Goal: Information Seeking & Learning: Find specific fact

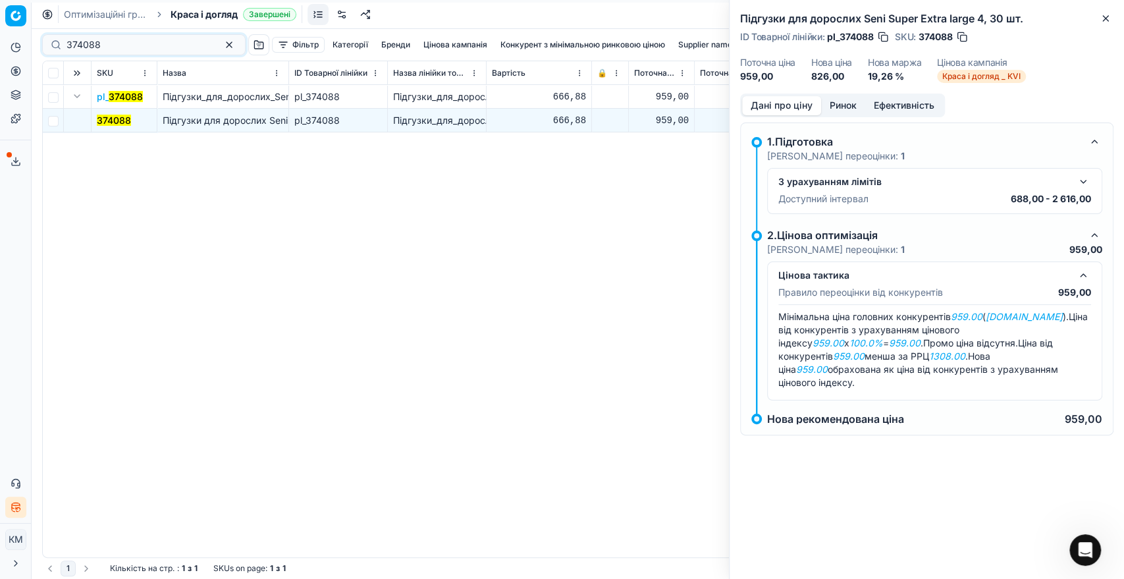
click at [51, 38] on div "374088" at bounding box center [143, 44] width 203 height 21
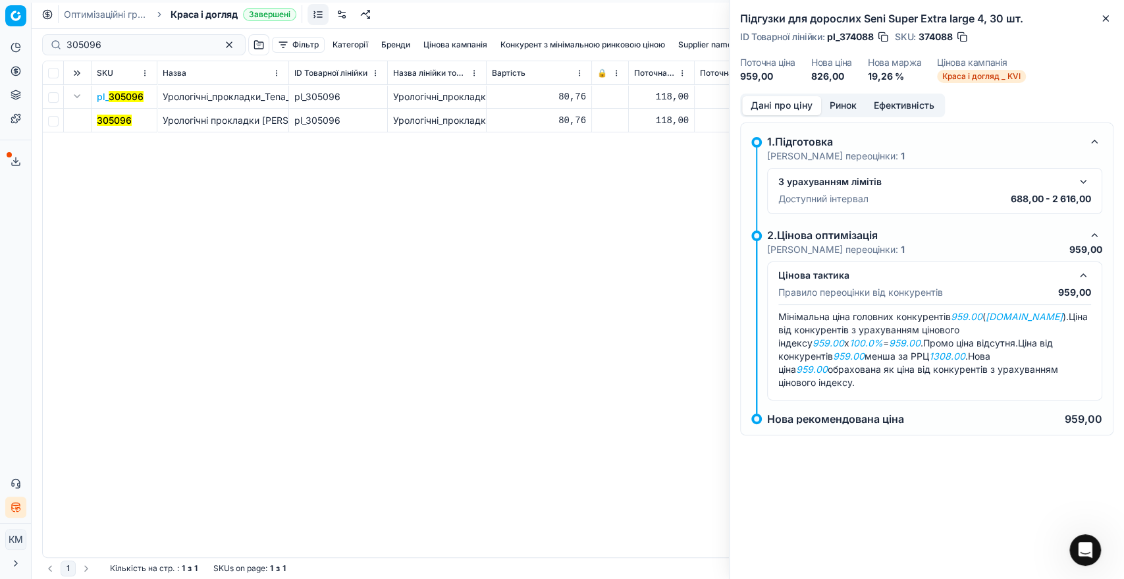
click at [103, 119] on mark "305096" at bounding box center [114, 120] width 35 height 11
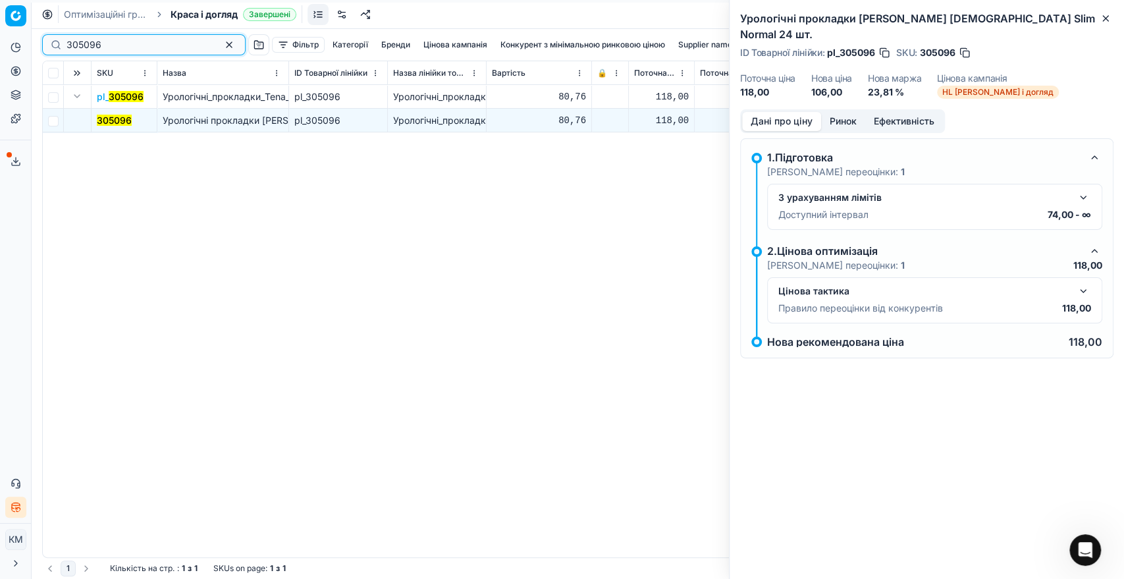
drag, startPoint x: 94, startPoint y: 49, endPoint x: 63, endPoint y: 49, distance: 30.9
click at [63, 49] on div "305096" at bounding box center [143, 44] width 203 height 21
paste input "695215"
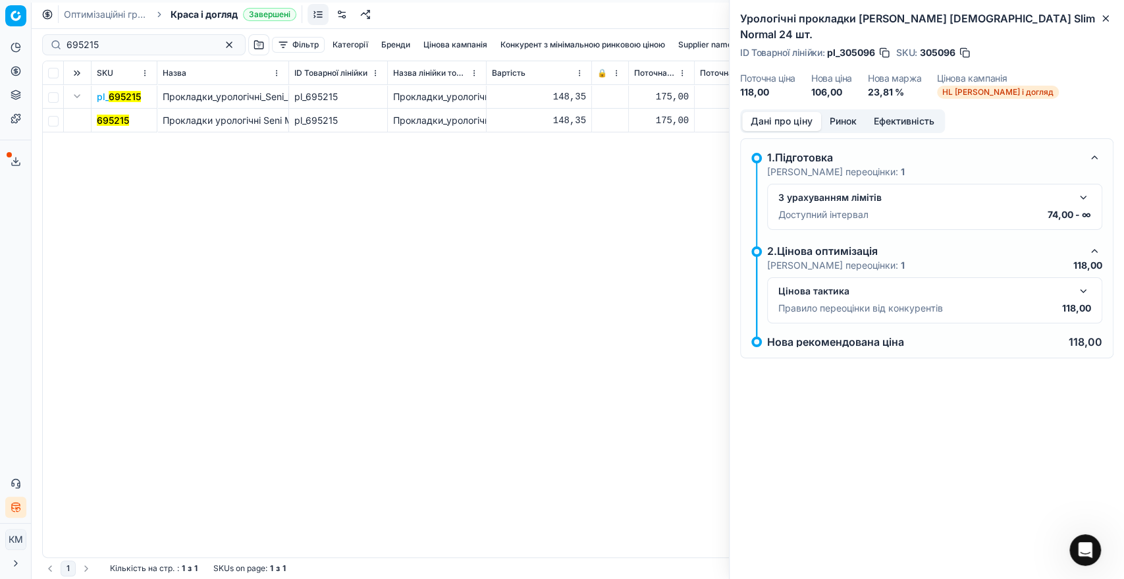
click at [103, 124] on mark "695215" at bounding box center [113, 120] width 32 height 11
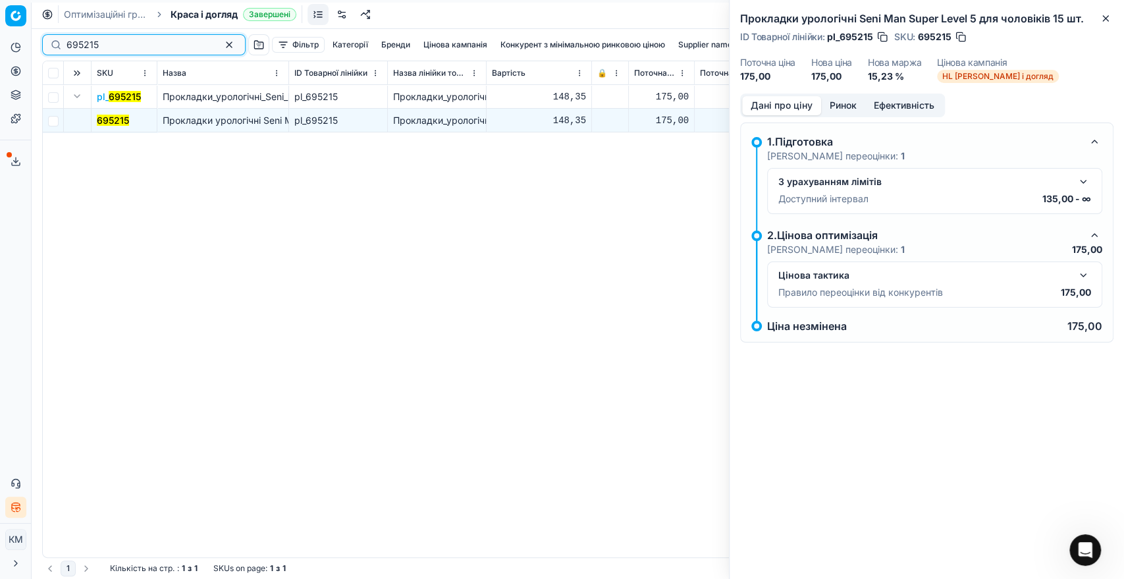
drag, startPoint x: 111, startPoint y: 39, endPoint x: 39, endPoint y: 40, distance: 71.1
click at [39, 40] on div "695215 Фільтр Категорії [PERSON_NAME] кампанія Конкурент з мінімальною ринковою…" at bounding box center [578, 304] width 1092 height 550
paste input "314220"
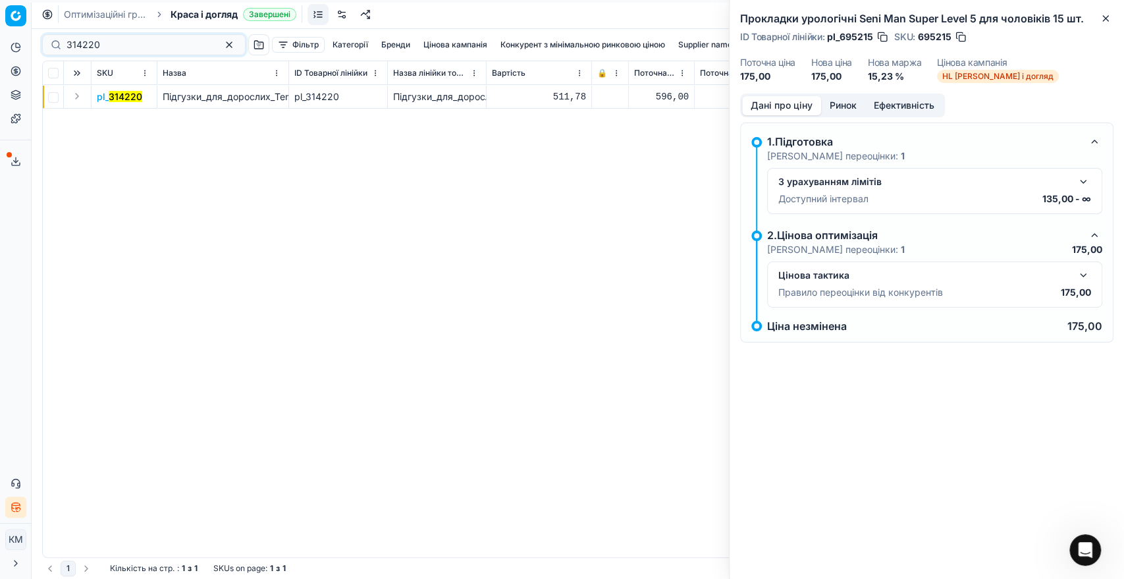
click at [78, 96] on button "Expand" at bounding box center [77, 96] width 16 height 16
click at [109, 117] on mark "314220" at bounding box center [114, 120] width 34 height 11
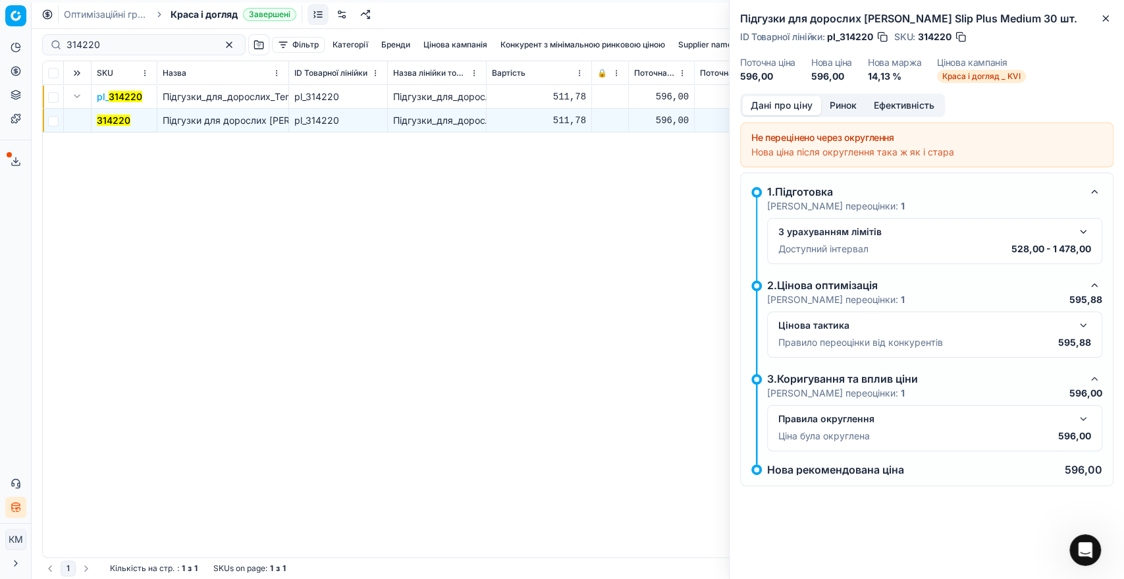
click at [1077, 323] on button "button" at bounding box center [1083, 325] width 16 height 16
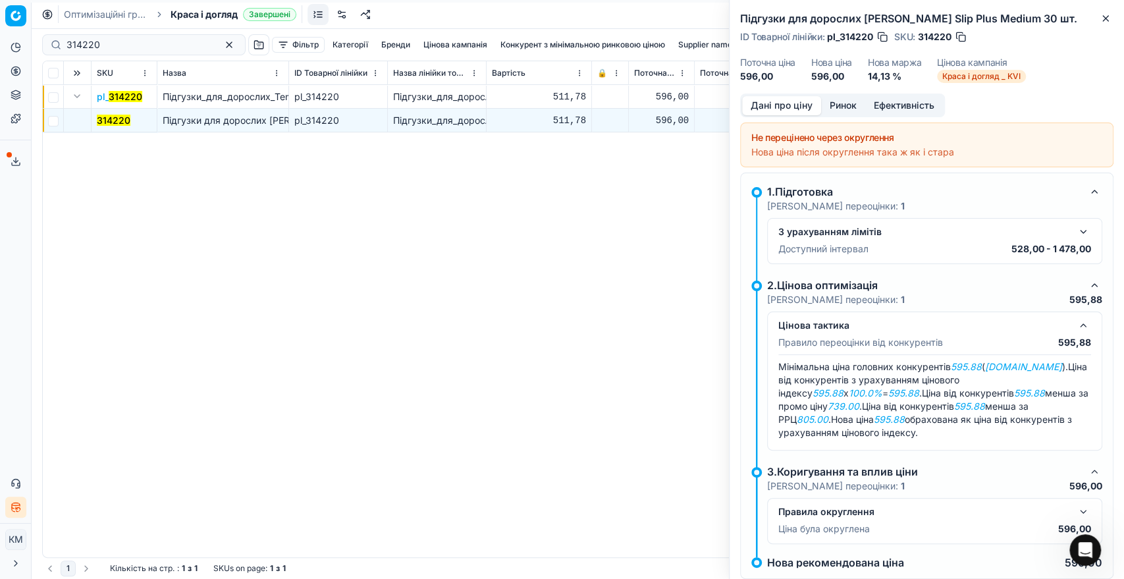
drag, startPoint x: 87, startPoint y: 42, endPoint x: 55, endPoint y: 43, distance: 32.3
click at [55, 43] on div "314220 Фільтр Категорії [PERSON_NAME] кампанія Конкурент з мінімальною ринковою…" at bounding box center [577, 45] width 1071 height 32
drag, startPoint x: 116, startPoint y: 42, endPoint x: 53, endPoint y: 46, distance: 63.3
click at [39, 39] on div "314220 Фільтр Категорії [PERSON_NAME] кампанія Конкурент з мінімальною ринковою…" at bounding box center [578, 304] width 1092 height 550
paste input "196097"
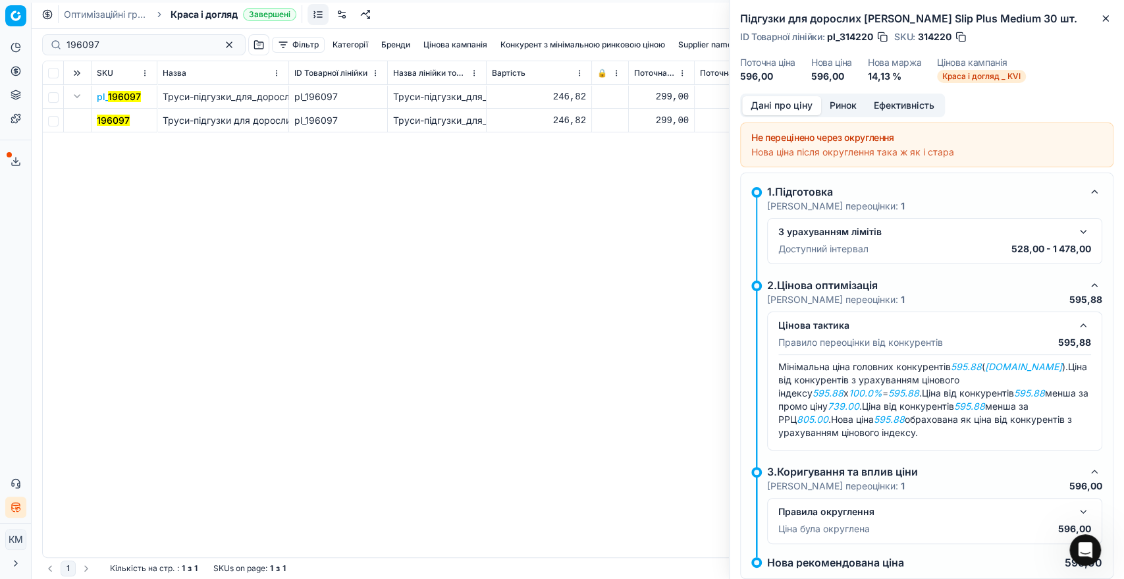
click at [105, 124] on mark "196097" at bounding box center [113, 120] width 33 height 11
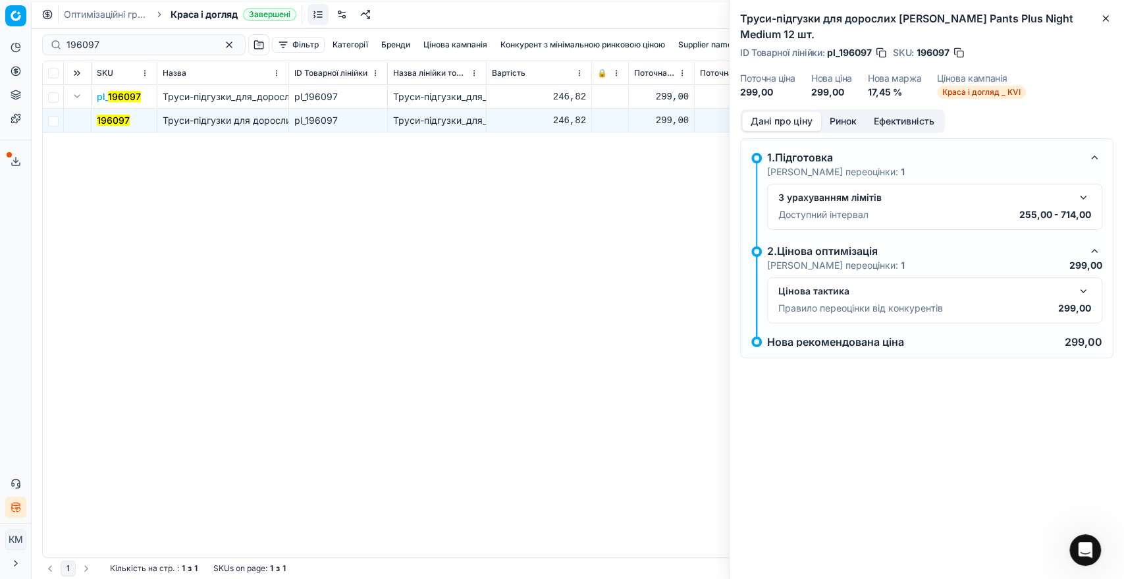
click at [1078, 283] on button "button" at bounding box center [1083, 291] width 16 height 16
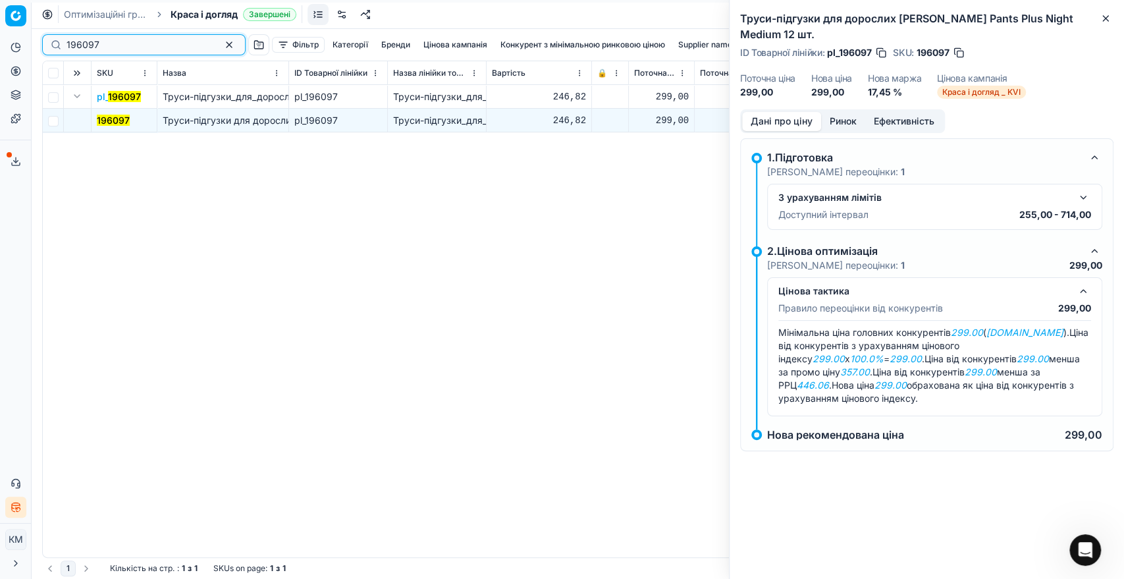
click at [47, 45] on div "196097" at bounding box center [143, 44] width 203 height 21
paste input "58933"
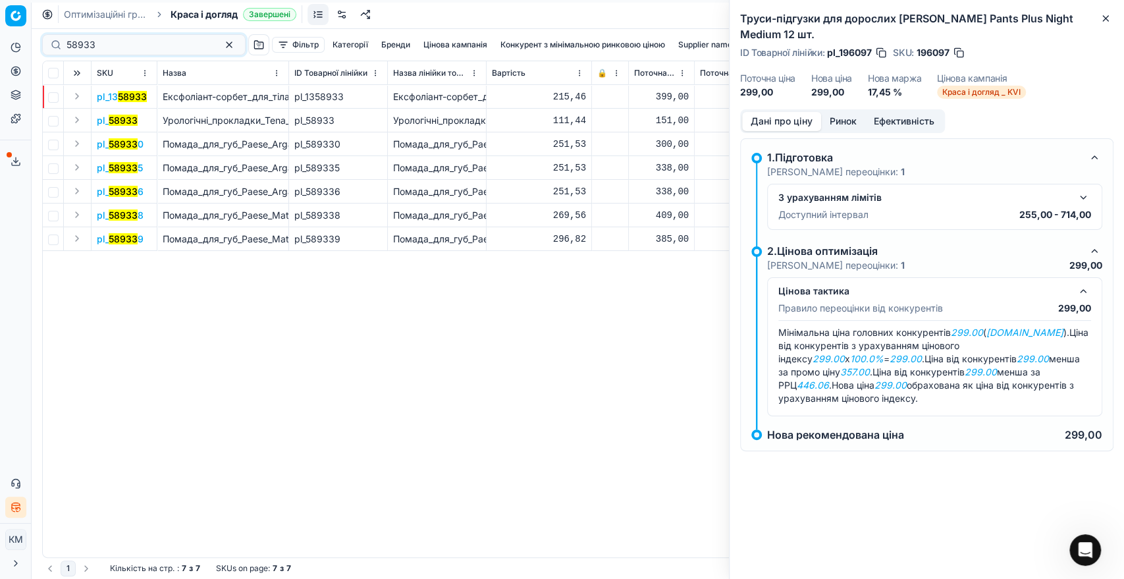
click at [79, 118] on button "Expand" at bounding box center [77, 120] width 16 height 16
click at [116, 140] on mark "58933" at bounding box center [111, 143] width 29 height 11
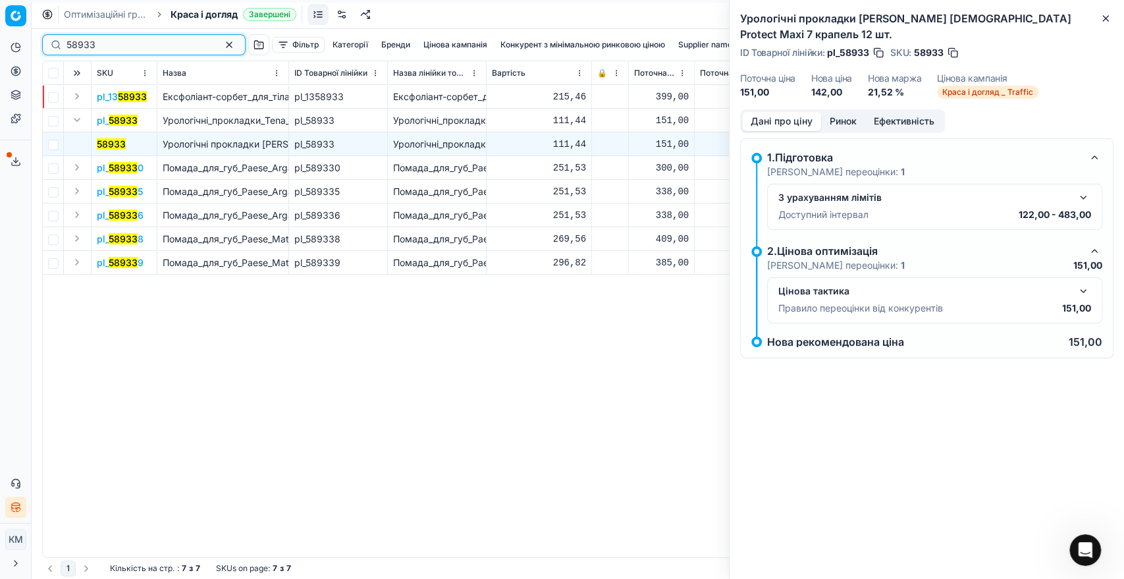
drag, startPoint x: 116, startPoint y: 42, endPoint x: 59, endPoint y: 42, distance: 56.6
click at [59, 42] on div "58933" at bounding box center [143, 44] width 203 height 21
paste input "7872"
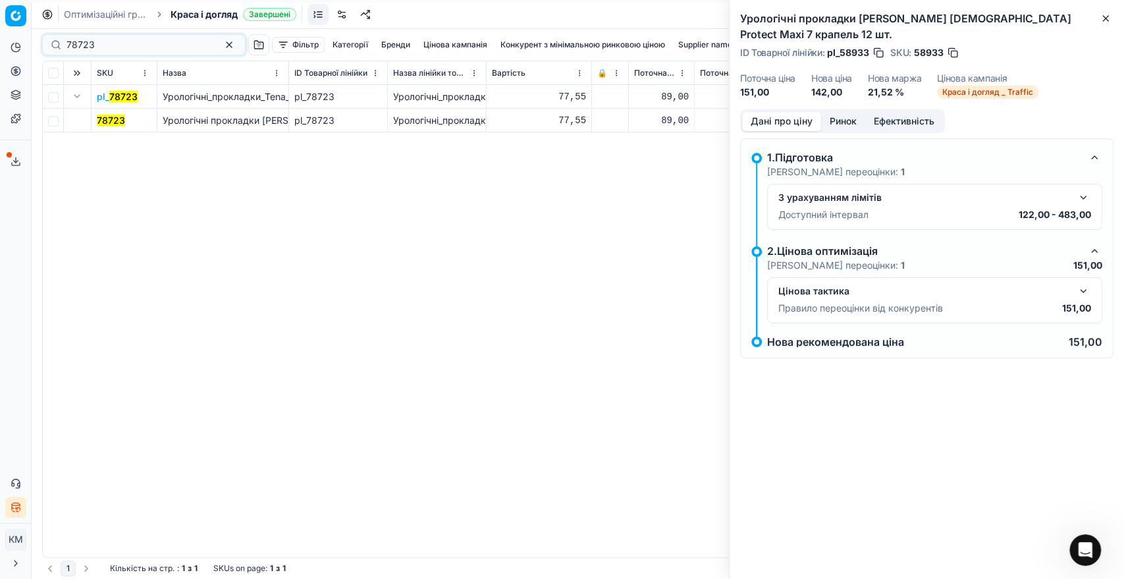
click at [114, 120] on mark "78723" at bounding box center [111, 120] width 28 height 11
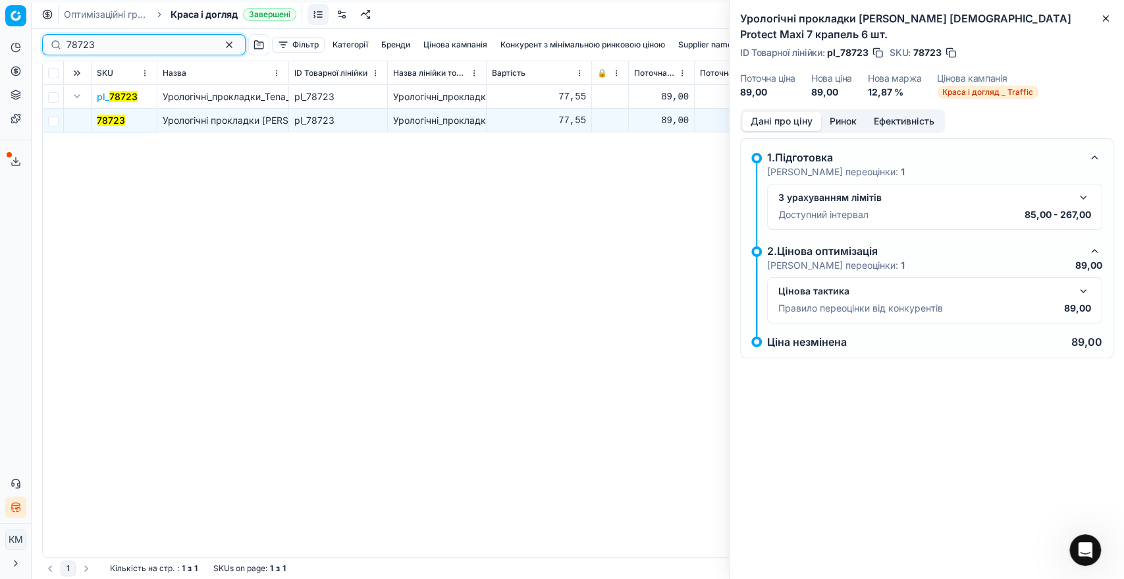
drag, startPoint x: 120, startPoint y: 45, endPoint x: 21, endPoint y: 30, distance: 100.4
click at [21, 30] on div "Pricing platform Аналітика Цінова оптимізація Асортимент продукції Шаблони Серв…" at bounding box center [562, 289] width 1124 height 579
paste input "547909"
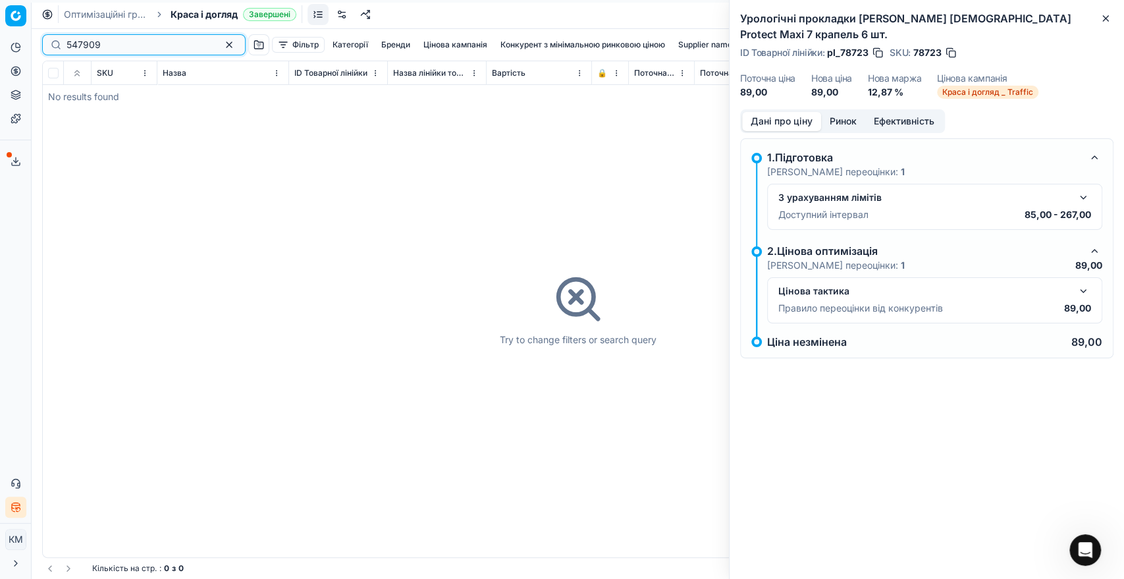
type input "547909"
click at [53, 38] on div "547909" at bounding box center [143, 44] width 203 height 21
click at [127, 200] on div "Try to change filters or search query" at bounding box center [578, 309] width 1070 height 496
click at [25, 99] on div "Pricing platform Аналітика Цінова оптимізація Асортимент продукції Шаблони Серв…" at bounding box center [15, 289] width 31 height 579
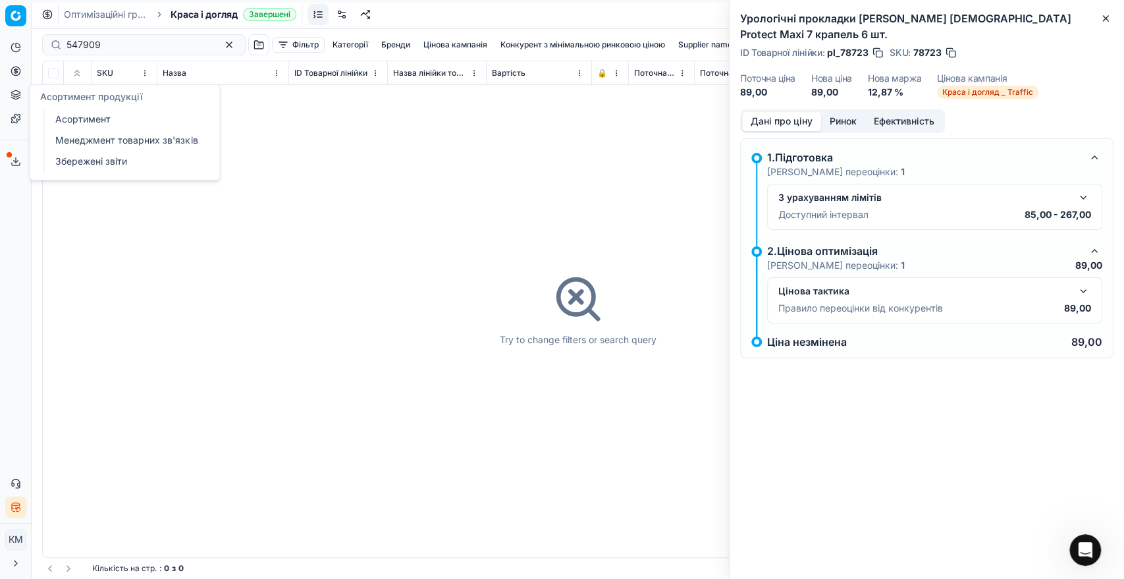
click at [61, 117] on link "Асортимент" at bounding box center [126, 119] width 153 height 18
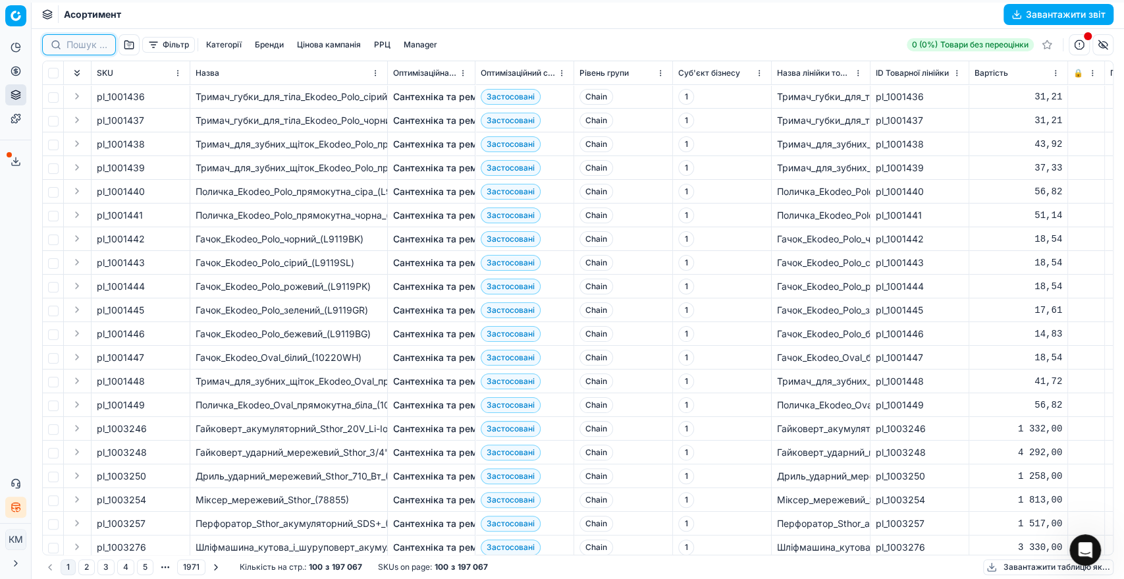
click at [83, 43] on input at bounding box center [86, 44] width 41 height 13
paste input "547909"
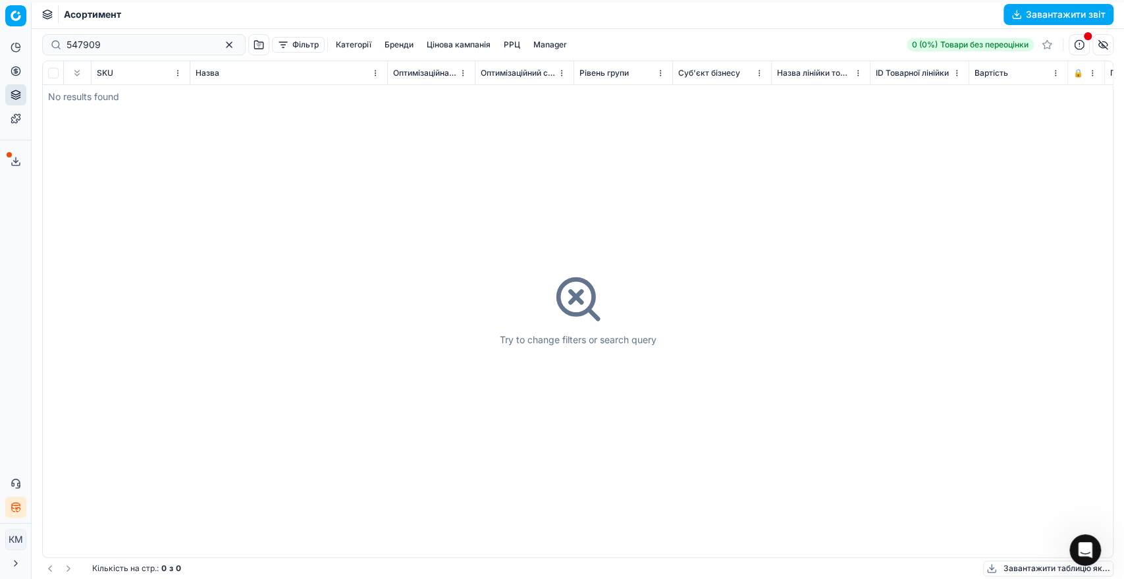
drag, startPoint x: 65, startPoint y: 47, endPoint x: 53, endPoint y: 47, distance: 11.8
click at [53, 47] on div "547909" at bounding box center [143, 44] width 203 height 21
drag, startPoint x: 115, startPoint y: 43, endPoint x: 52, endPoint y: 30, distance: 64.5
click at [53, 30] on div "547909 Фільтр Категорії [PERSON_NAME] кампанія РРЦ Manager 0 (0%) Товари без пе…" at bounding box center [577, 45] width 1071 height 32
paste input "81803"
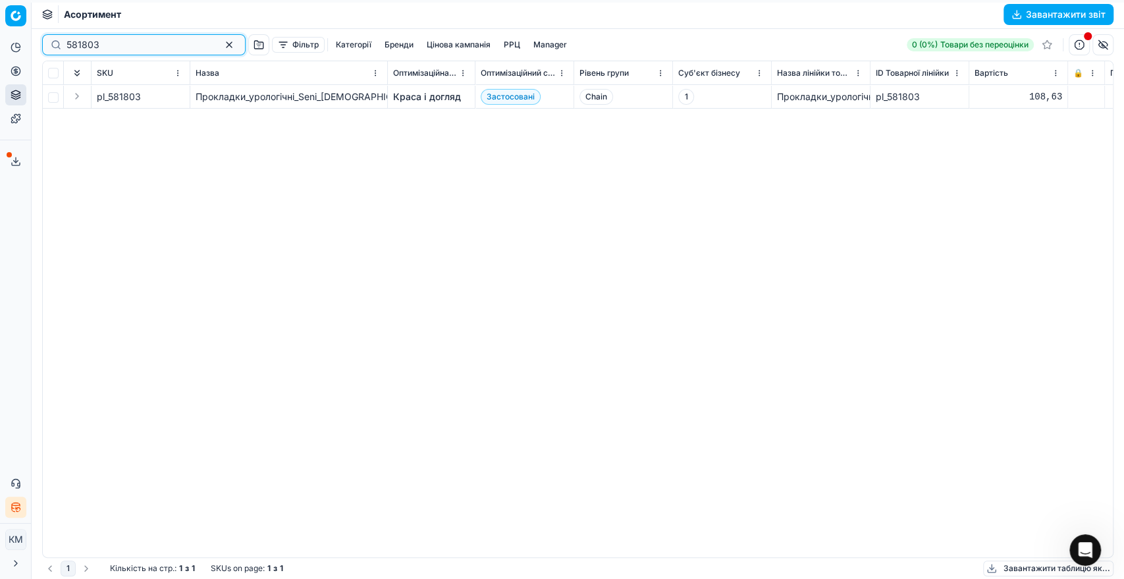
type input "581803"
click at [423, 100] on link "Краса і догляд" at bounding box center [427, 96] width 68 height 13
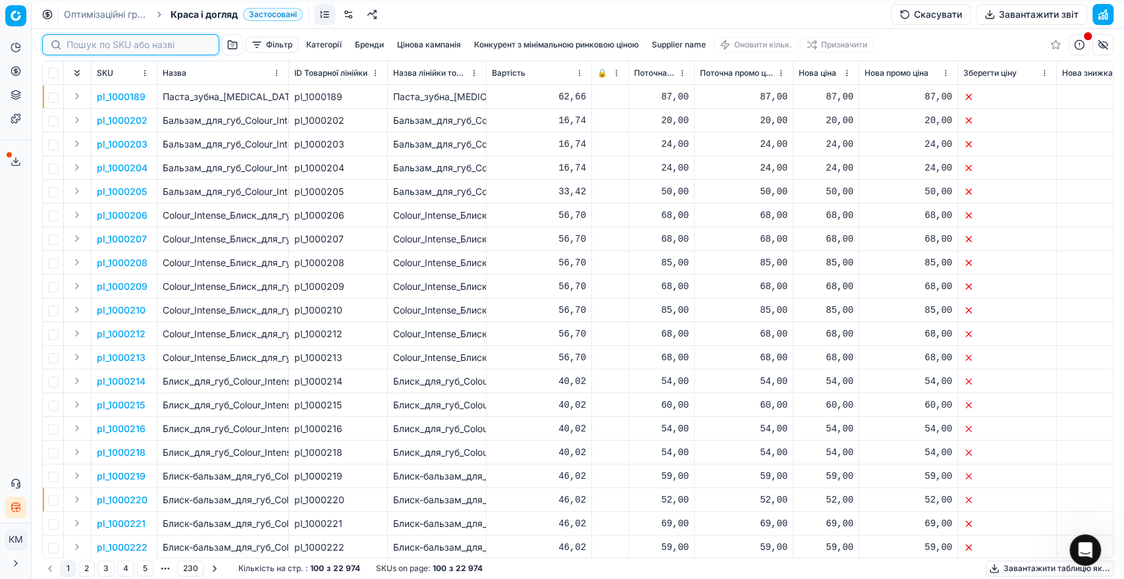
click at [88, 45] on input at bounding box center [138, 44] width 144 height 13
paste input "581803"
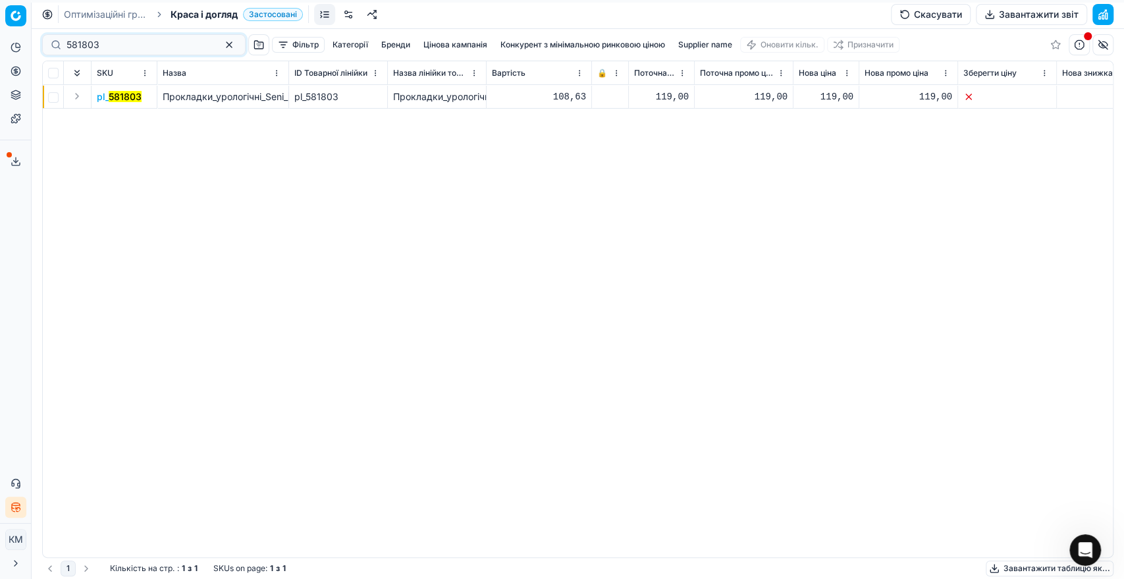
click at [76, 94] on button "Expand" at bounding box center [77, 96] width 16 height 16
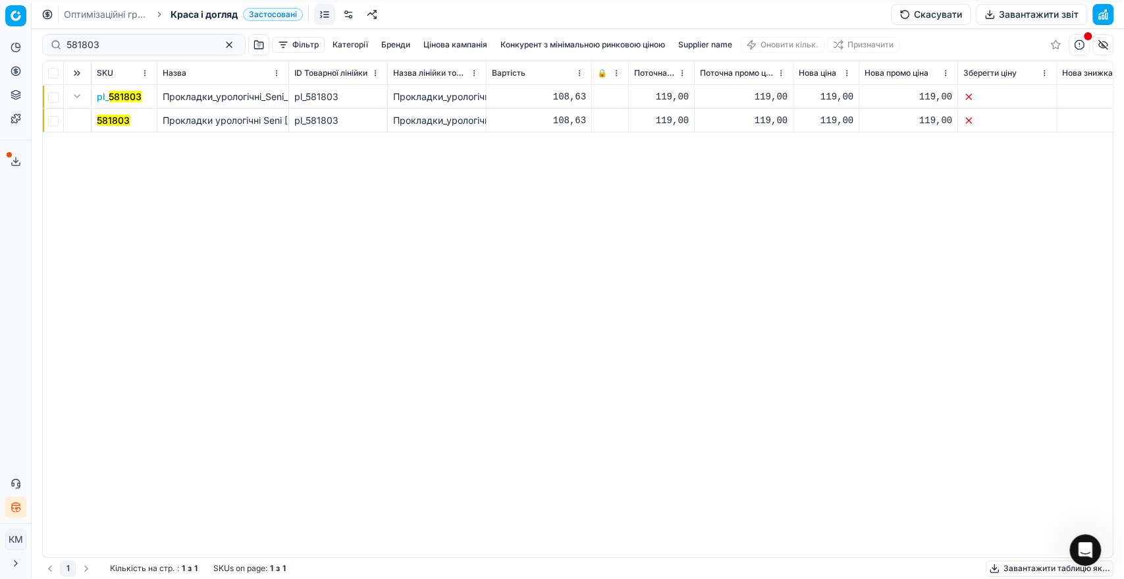
click at [106, 120] on mark "581803" at bounding box center [113, 120] width 33 height 11
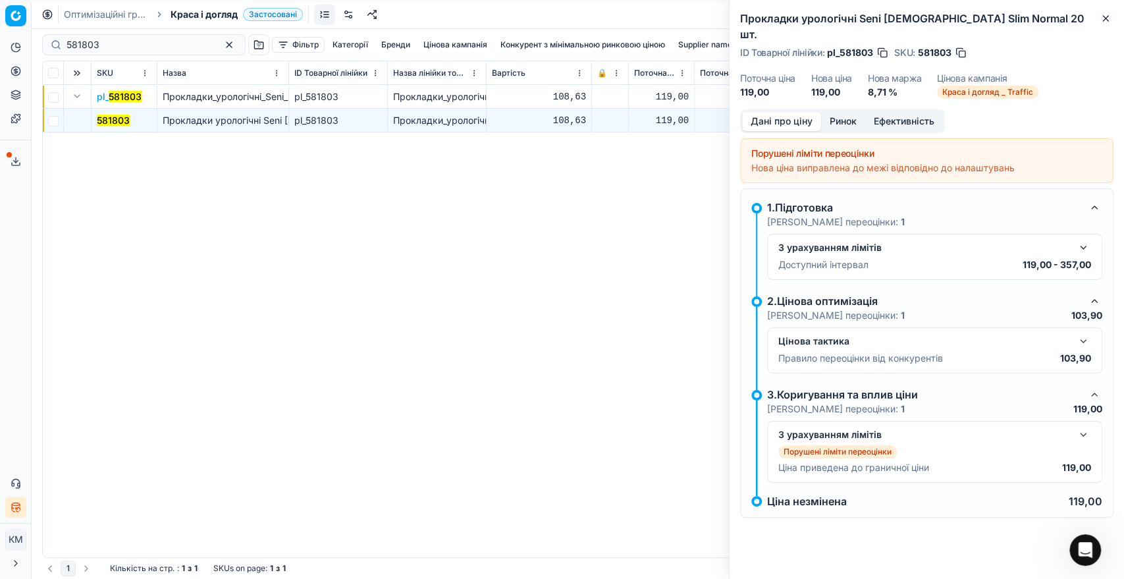
click at [1082, 333] on button "button" at bounding box center [1083, 341] width 16 height 16
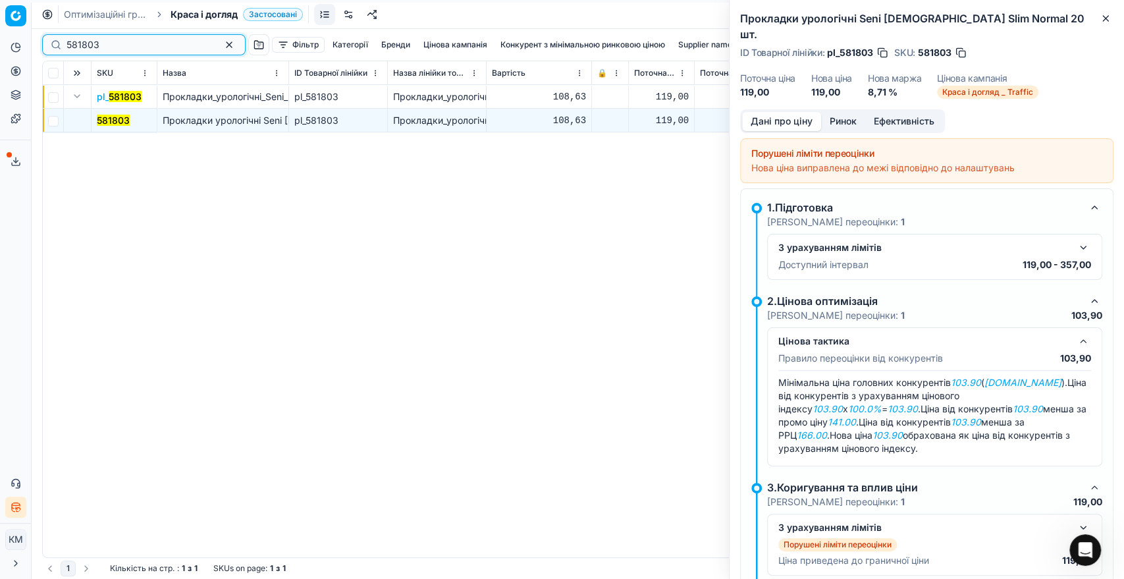
drag, startPoint x: 107, startPoint y: 50, endPoint x: 62, endPoint y: 41, distance: 45.6
click at [62, 41] on div "581803" at bounding box center [143, 44] width 203 height 21
paste input "415560"
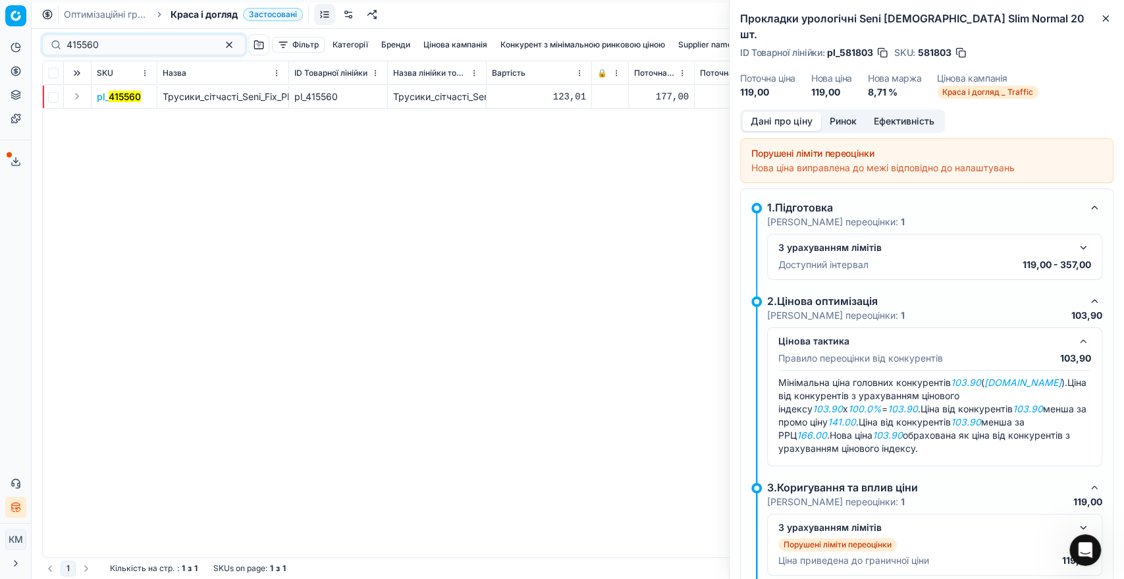
click at [75, 92] on button "Expand" at bounding box center [77, 96] width 16 height 16
click at [110, 116] on mark "415560" at bounding box center [113, 120] width 32 height 11
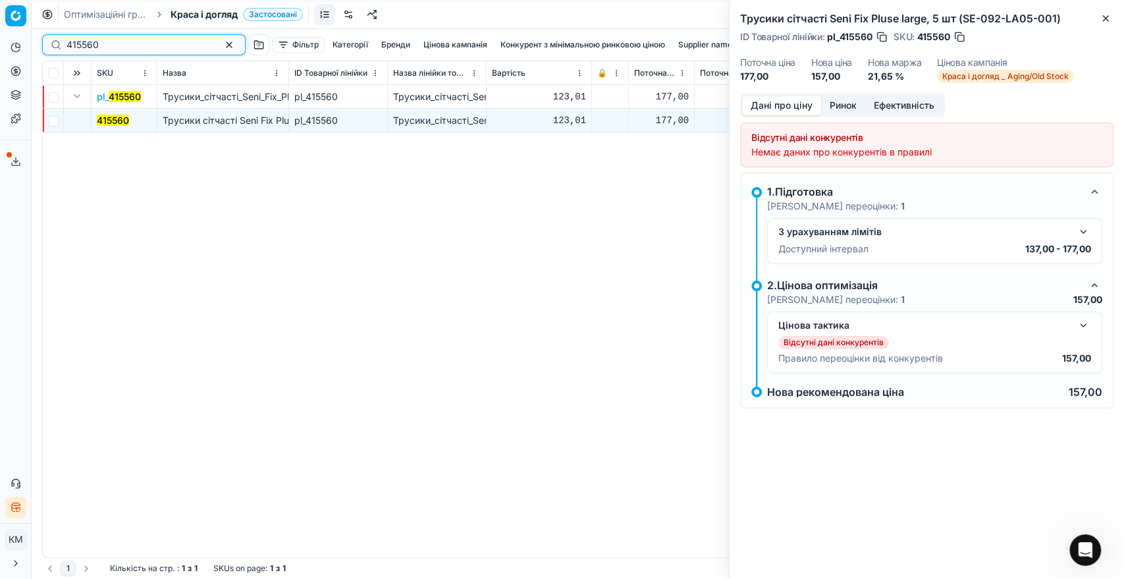
click at [55, 39] on div "415560" at bounding box center [143, 44] width 203 height 21
paste input "798855"
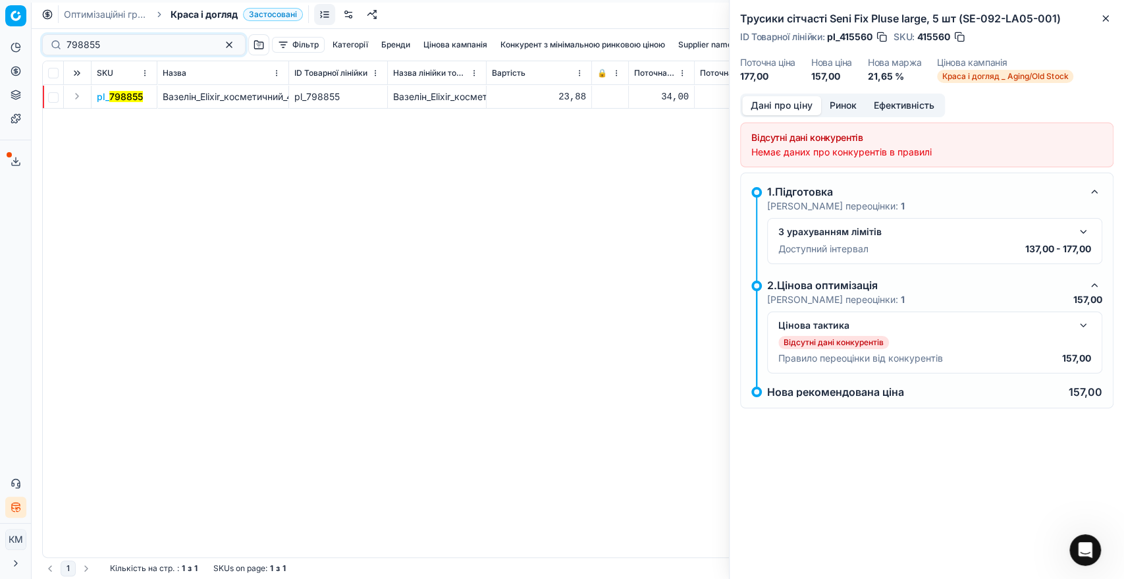
click at [74, 94] on button "Expand" at bounding box center [77, 96] width 16 height 16
click at [108, 120] on mark "798855" at bounding box center [114, 120] width 34 height 11
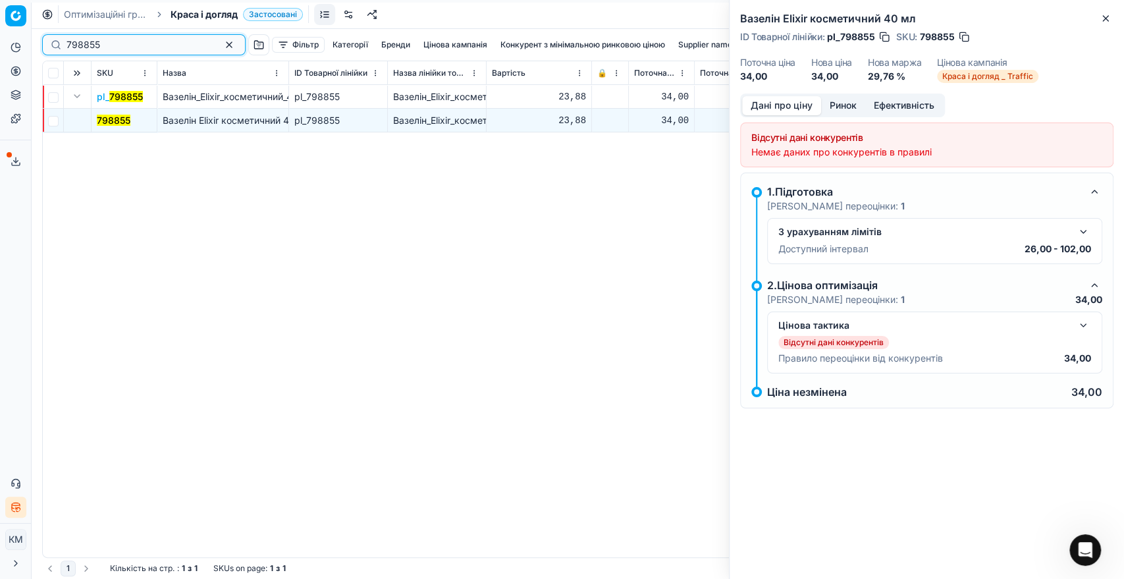
drag, startPoint x: 66, startPoint y: 45, endPoint x: 59, endPoint y: 45, distance: 7.9
click at [59, 45] on div "798855" at bounding box center [143, 44] width 203 height 21
paste input "581807"
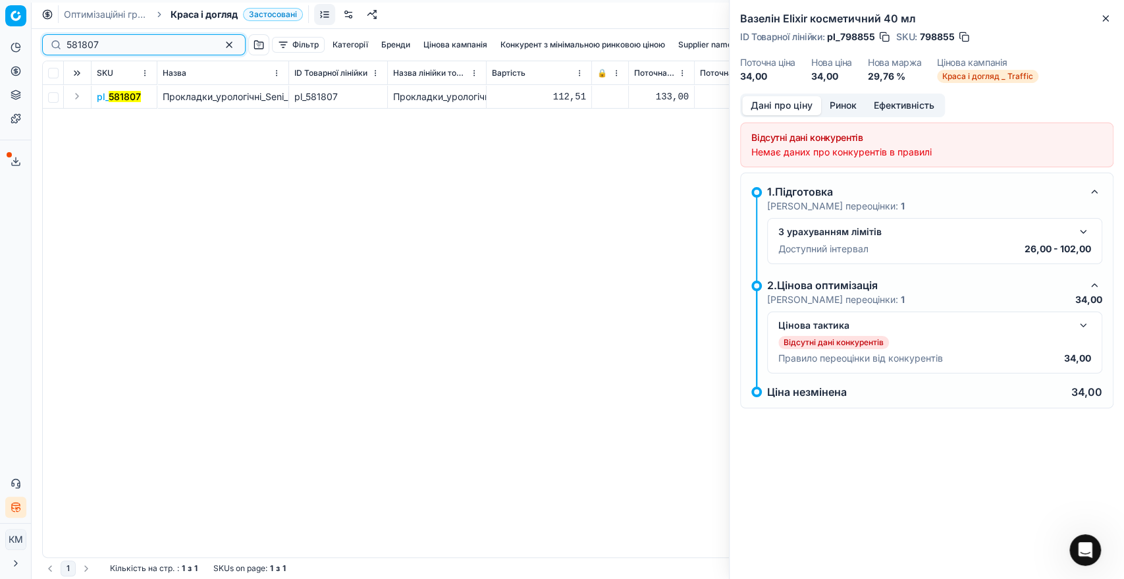
type input "581807"
click at [81, 96] on button "Expand" at bounding box center [77, 96] width 16 height 16
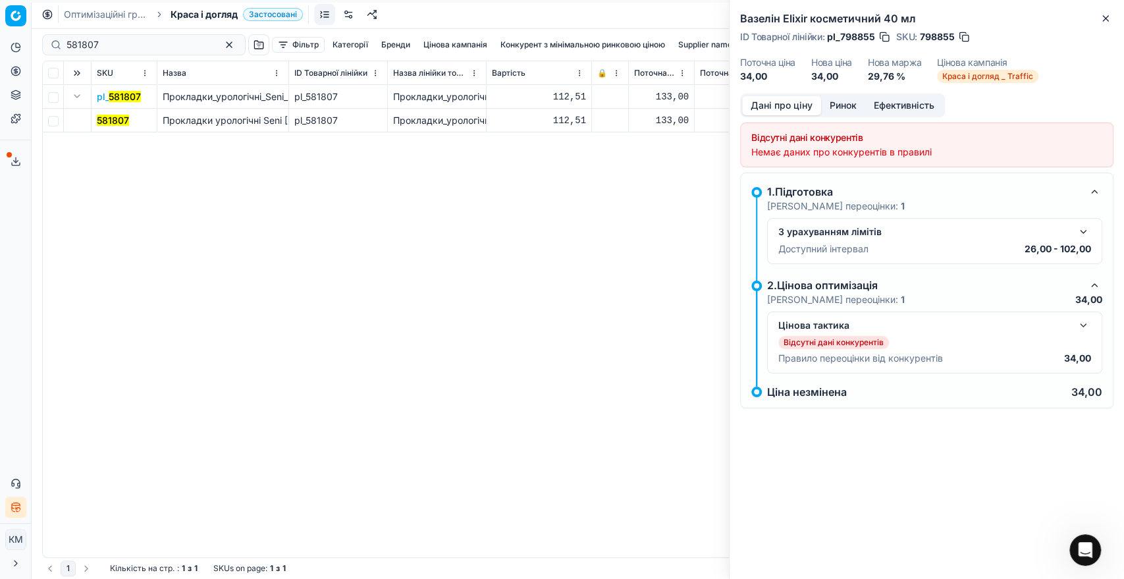
click at [97, 117] on mark "581807" at bounding box center [113, 120] width 32 height 11
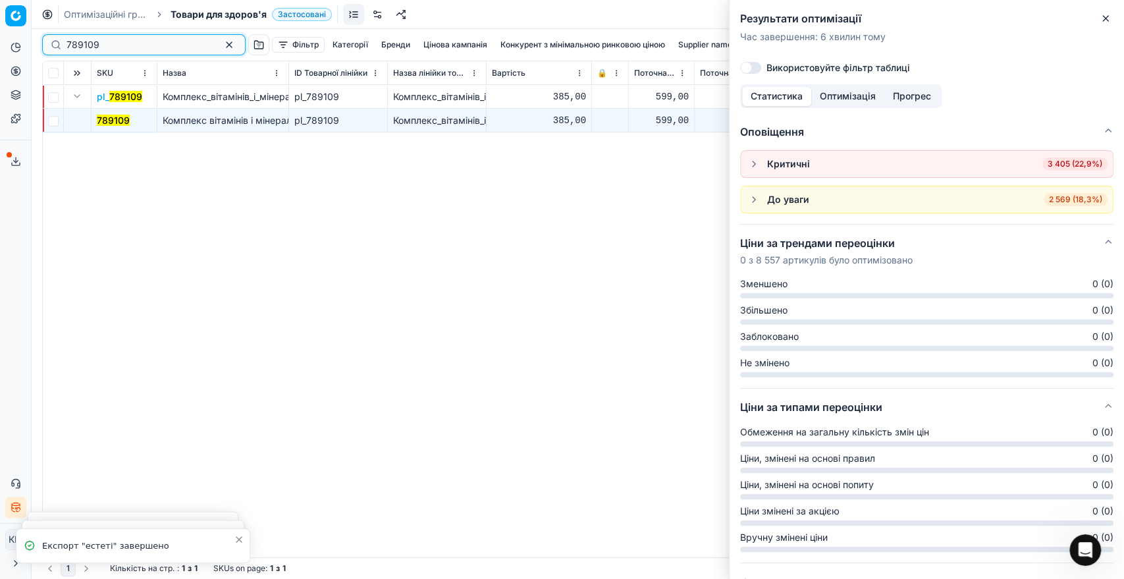
drag, startPoint x: 0, startPoint y: 0, endPoint x: 93, endPoint y: 49, distance: 105.7
click at [93, 49] on input "789109" at bounding box center [138, 44] width 144 height 13
click at [155, 47] on input "789109" at bounding box center [138, 44] width 144 height 13
drag, startPoint x: 159, startPoint y: 46, endPoint x: 35, endPoint y: 43, distance: 124.4
click at [35, 43] on div "Pricing platform Аналітика Цінова оптимізація Асортимент продукції Шаблони Серв…" at bounding box center [562, 289] width 1124 height 579
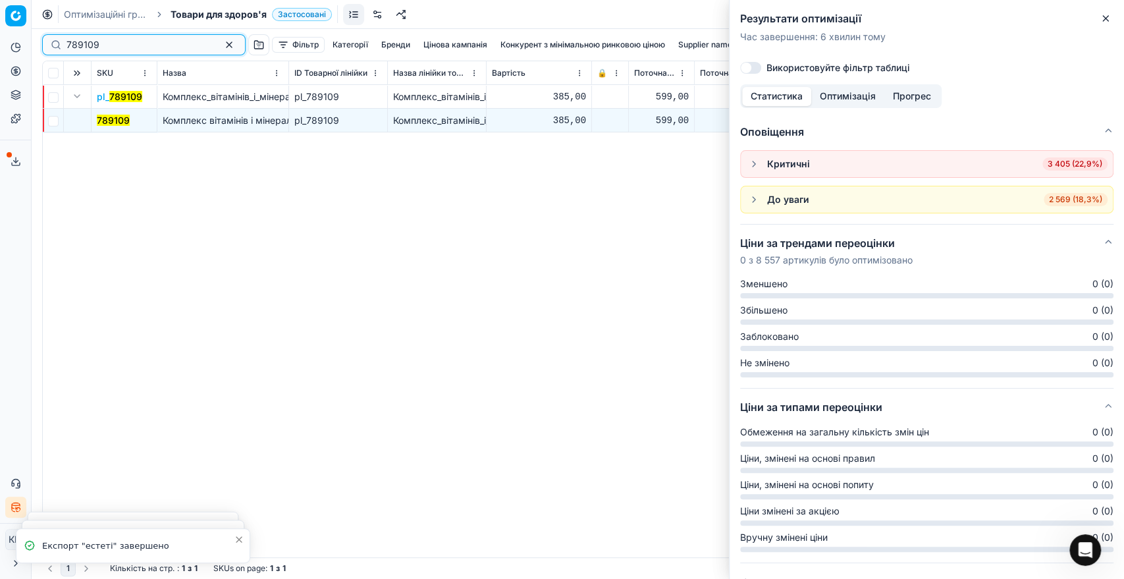
paste input "98855"
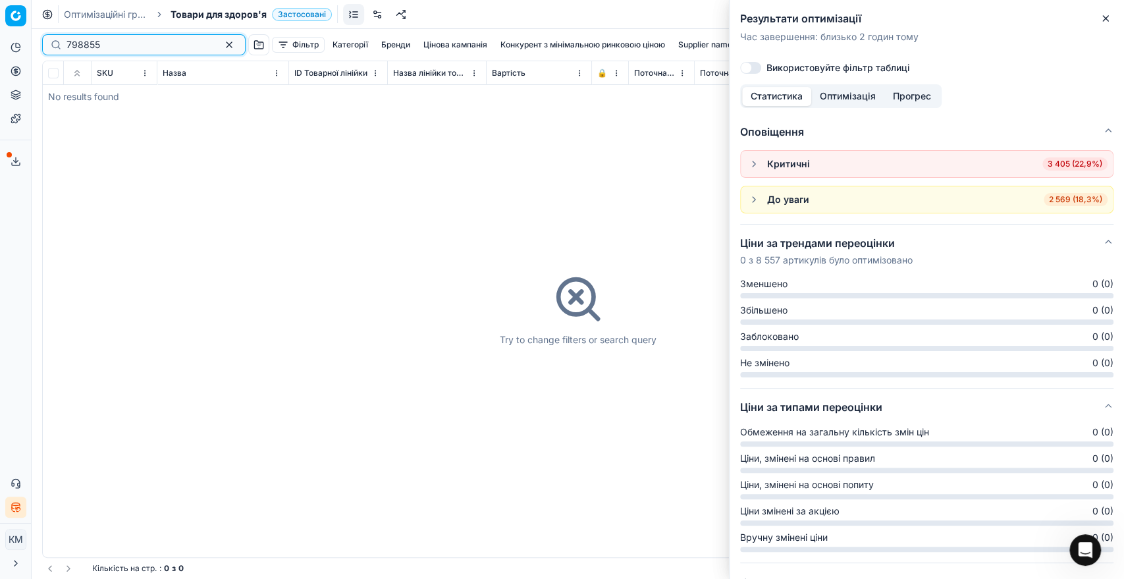
type input "798855"
